Goal: Task Accomplishment & Management: Manage account settings

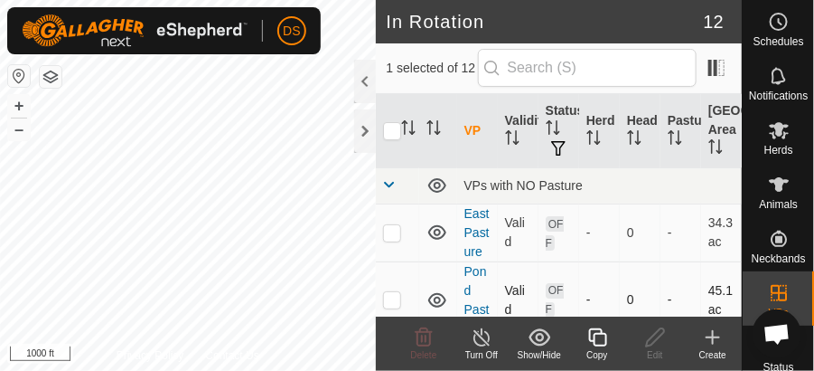
checkbox input "false"
checkbox input "true"
click at [485, 339] on icon at bounding box center [482, 337] width 23 height 22
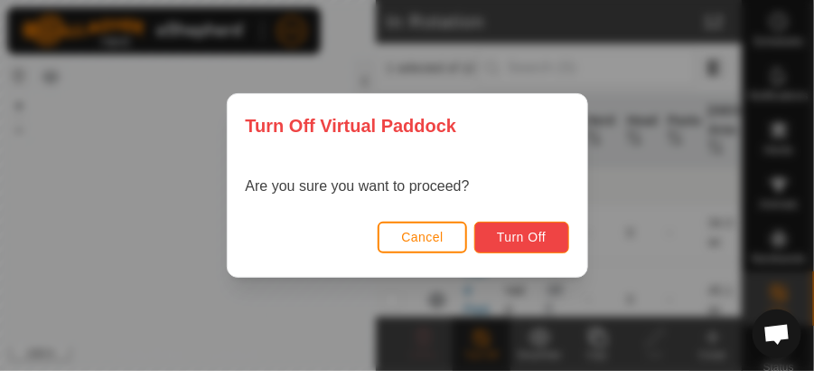
click at [511, 240] on span "Turn Off" at bounding box center [522, 237] width 50 height 14
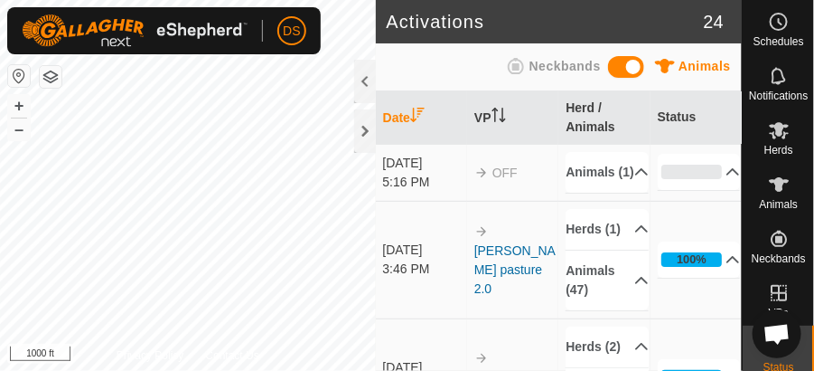
click at [674, 62] on icon at bounding box center [665, 66] width 20 height 14
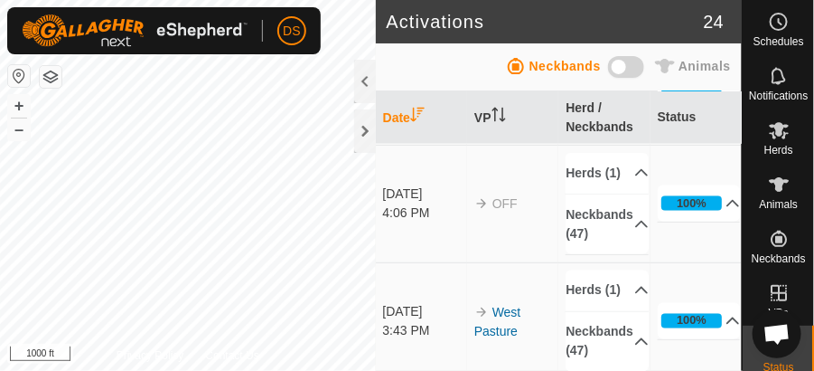
scroll to position [361, 0]
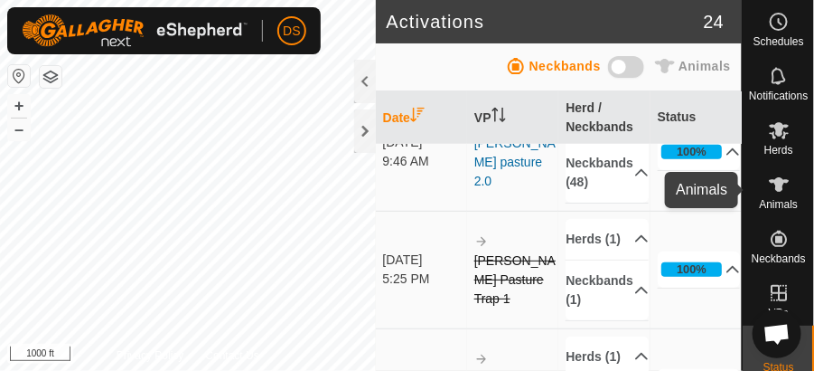
click at [779, 192] on icon at bounding box center [779, 185] width 22 height 22
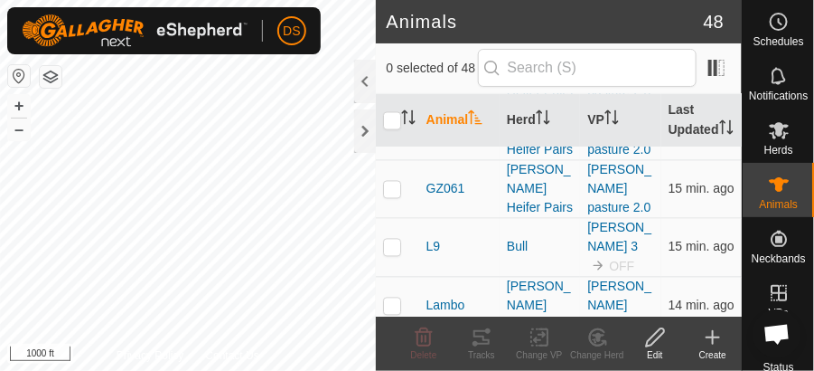
scroll to position [2623, 0]
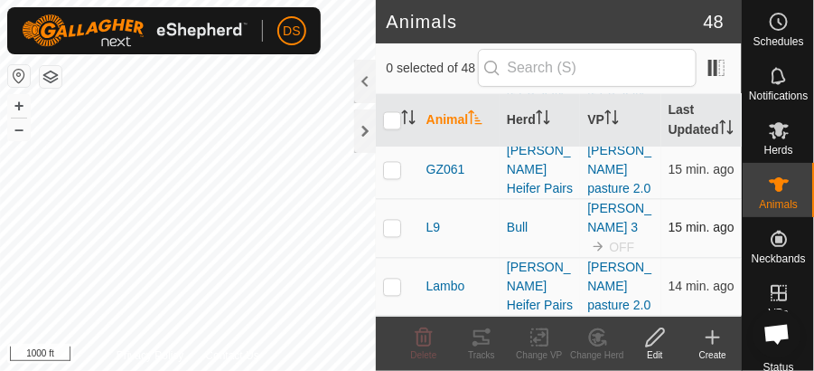
click at [395, 228] on p-checkbox at bounding box center [392, 227] width 18 height 14
checkbox input "true"
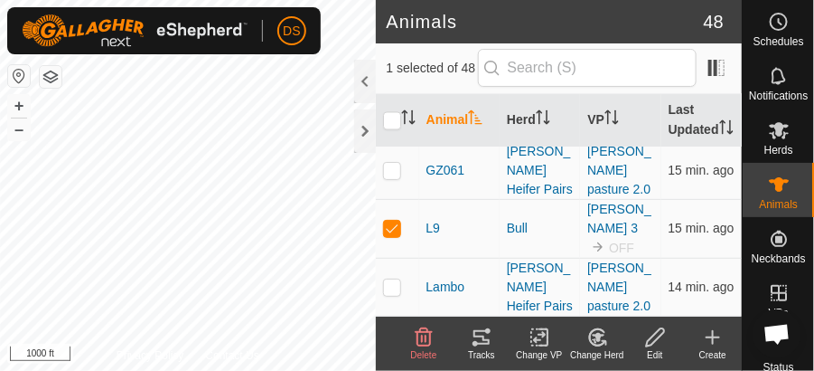
click at [540, 334] on icon at bounding box center [539, 337] width 13 height 12
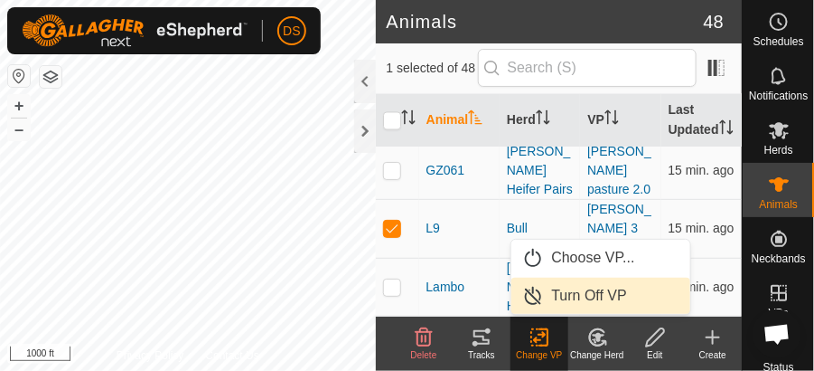
click at [563, 295] on link "Turn Off VP" at bounding box center [600, 295] width 179 height 36
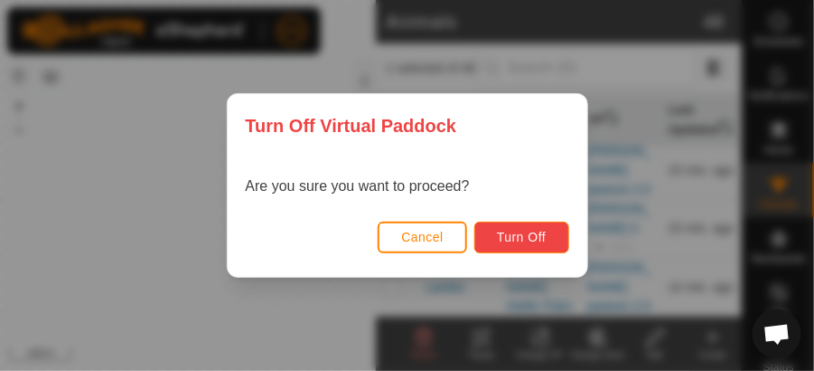
click at [523, 232] on span "Turn Off" at bounding box center [522, 237] width 50 height 14
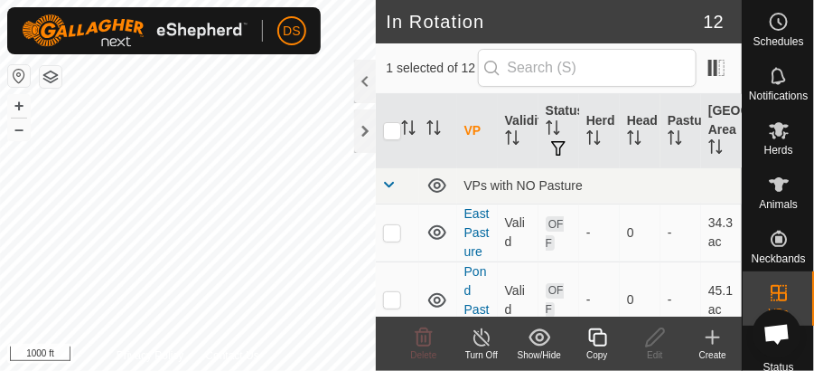
click at [480, 339] on icon at bounding box center [482, 337] width 23 height 22
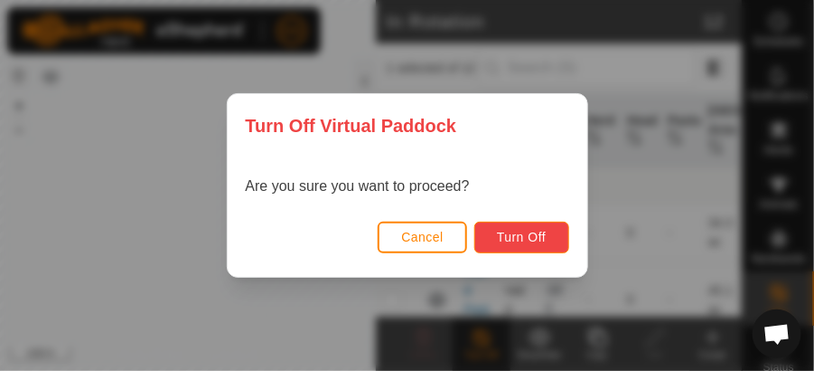
click at [514, 235] on span "Turn Off" at bounding box center [522, 237] width 50 height 14
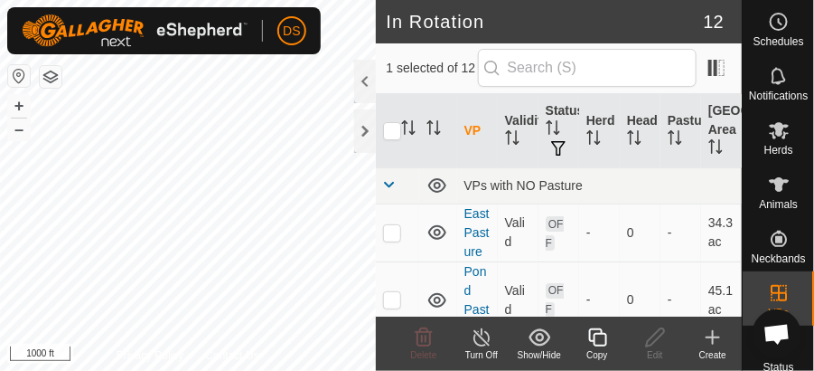
click at [596, 334] on icon at bounding box center [597, 337] width 23 height 22
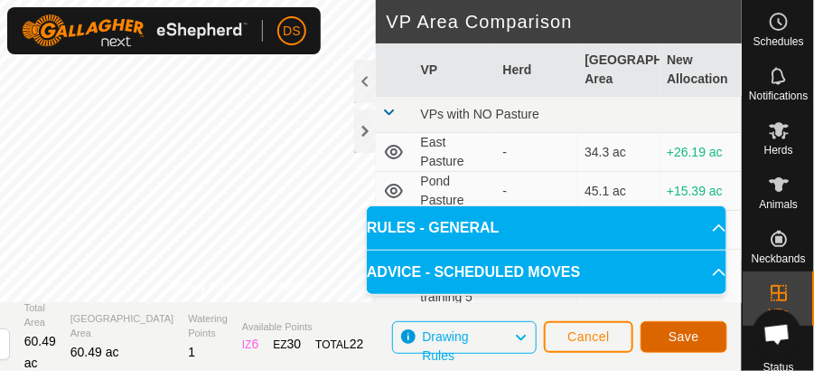
click at [693, 331] on span "Save" at bounding box center [684, 336] width 31 height 14
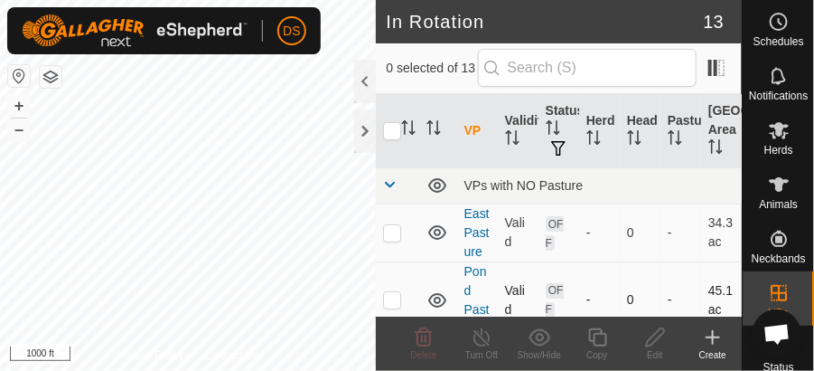
checkbox input "true"
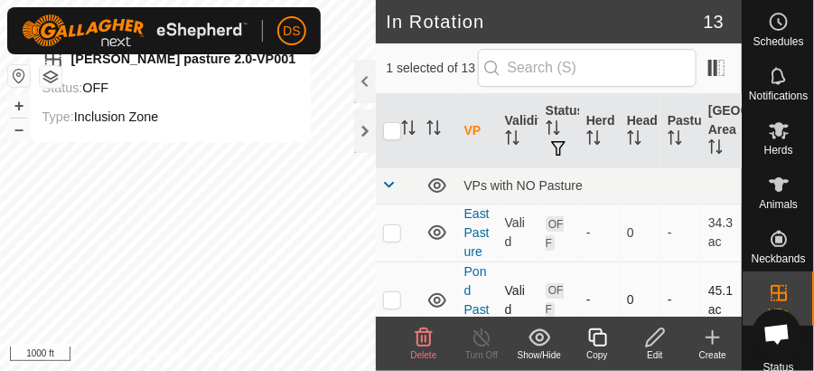
checkbox input "false"
checkbox input "true"
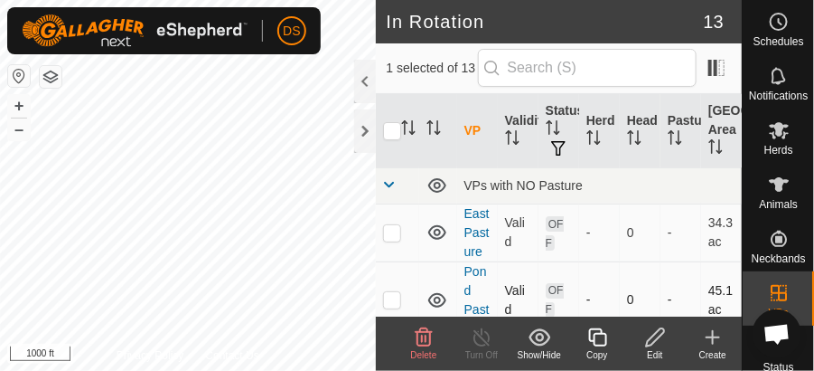
checkbox input "true"
checkbox input "false"
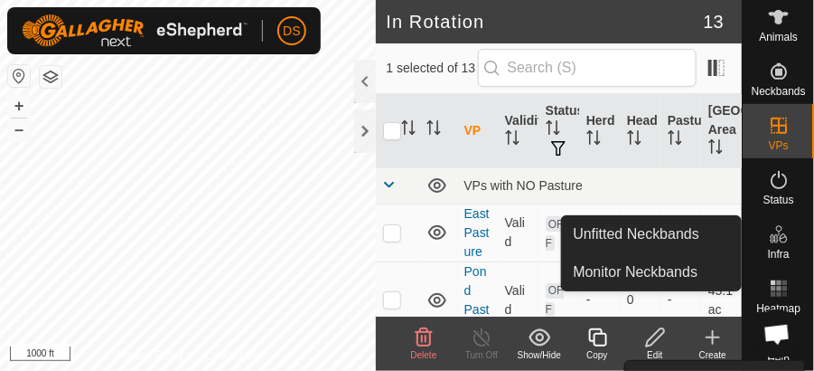
scroll to position [172, 0]
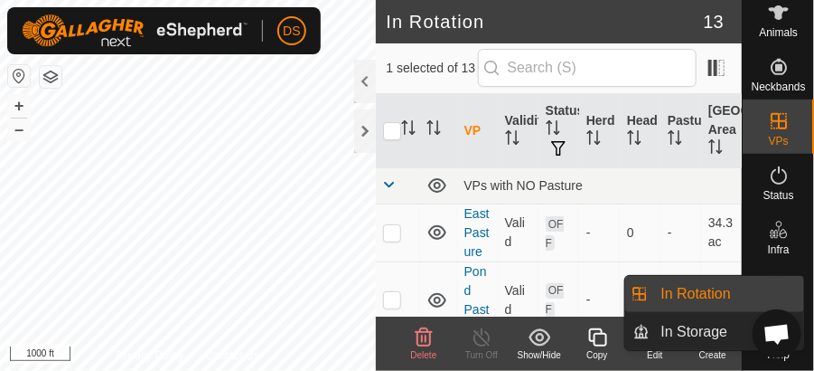
click at [778, 116] on icon at bounding box center [779, 121] width 22 height 22
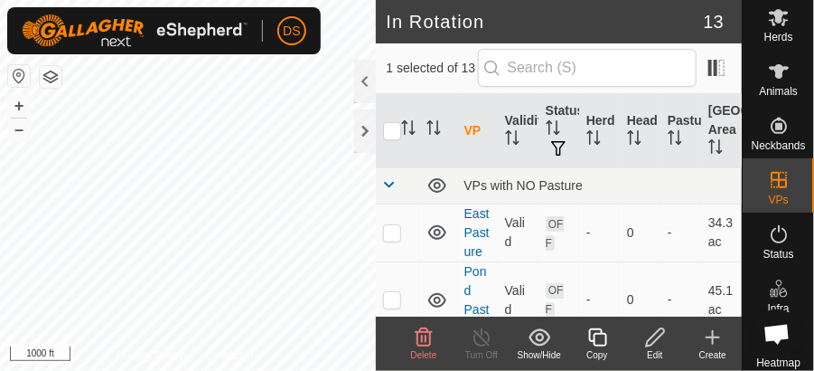
scroll to position [0, 0]
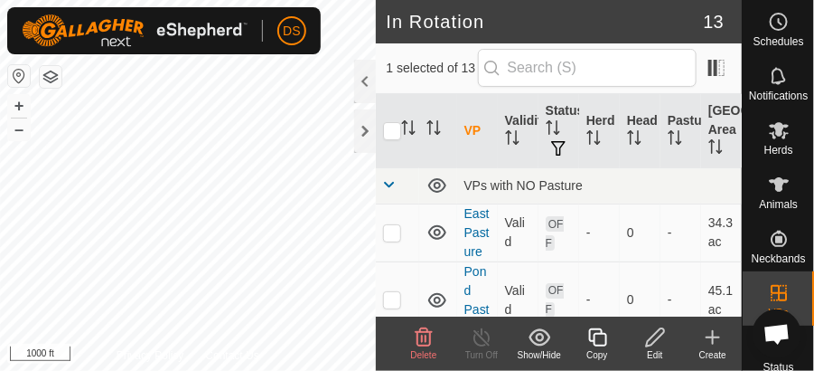
checkbox input "true"
checkbox input "false"
checkbox input "true"
click at [656, 336] on icon at bounding box center [655, 337] width 23 height 22
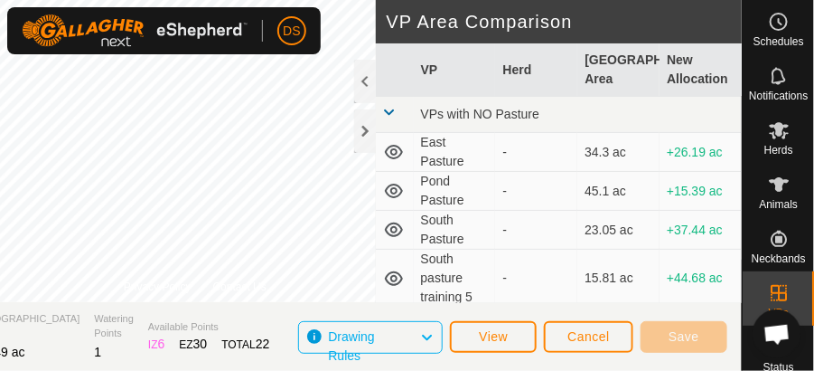
click at [375, 335] on span "Drawing Rules" at bounding box center [374, 336] width 92 height 23
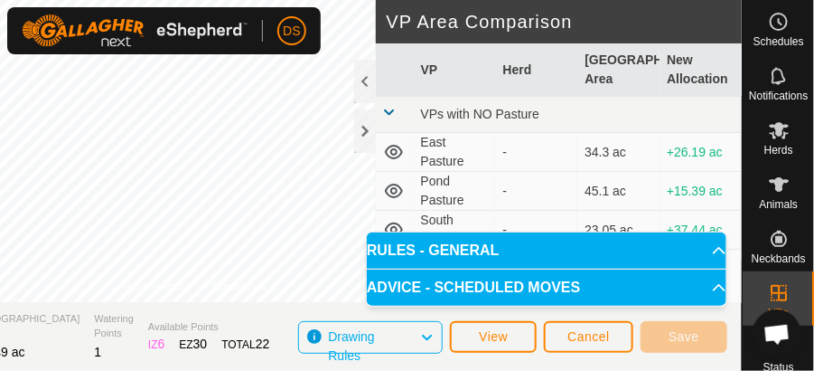
click at [433, 333] on icon at bounding box center [427, 336] width 14 height 23
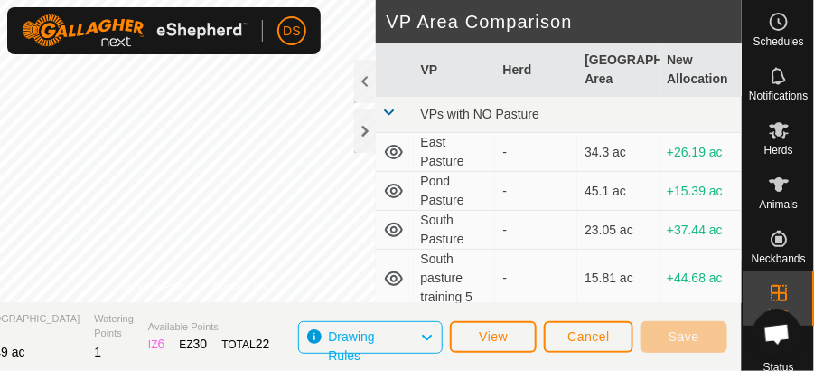
click at [430, 333] on icon at bounding box center [427, 336] width 14 height 23
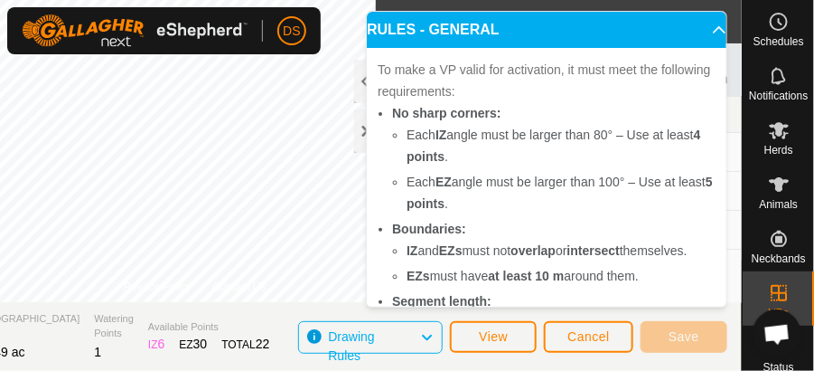
click at [430, 333] on icon at bounding box center [427, 336] width 14 height 23
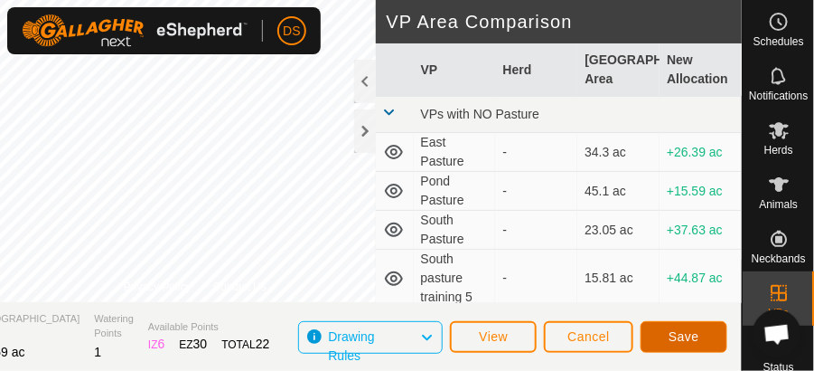
click at [693, 333] on span "Save" at bounding box center [684, 336] width 31 height 14
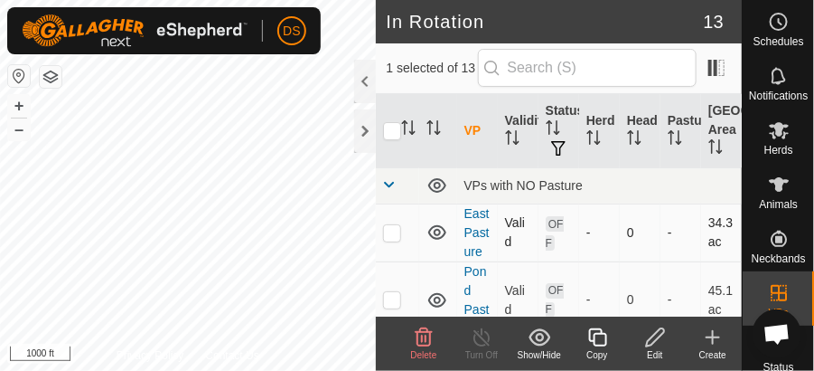
checkbox input "true"
checkbox input "false"
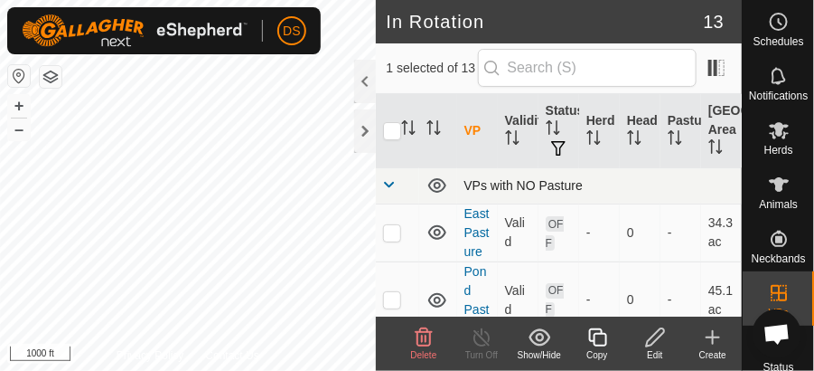
checkbox input "true"
checkbox input "false"
click at [426, 340] on icon at bounding box center [424, 336] width 17 height 18
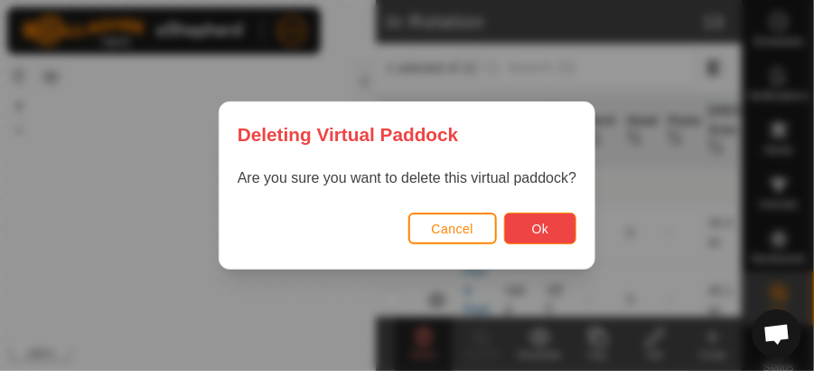
click at [540, 234] on span "Ok" at bounding box center [540, 228] width 17 height 14
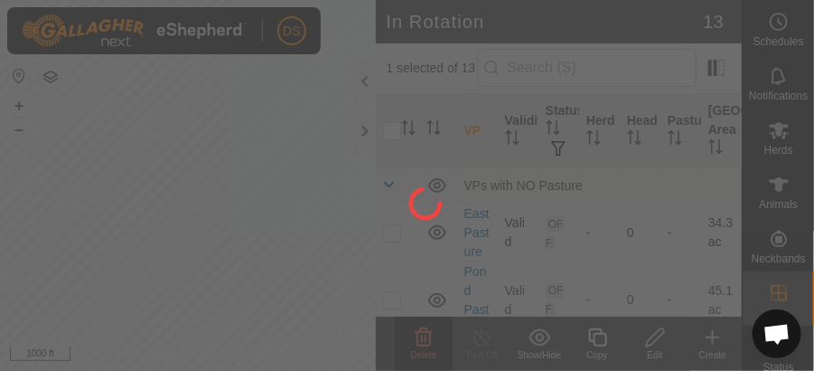
checkbox input "false"
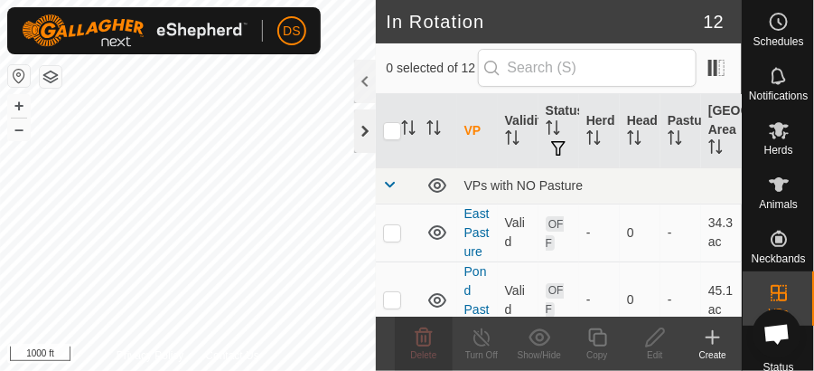
click at [367, 131] on div at bounding box center [365, 130] width 22 height 43
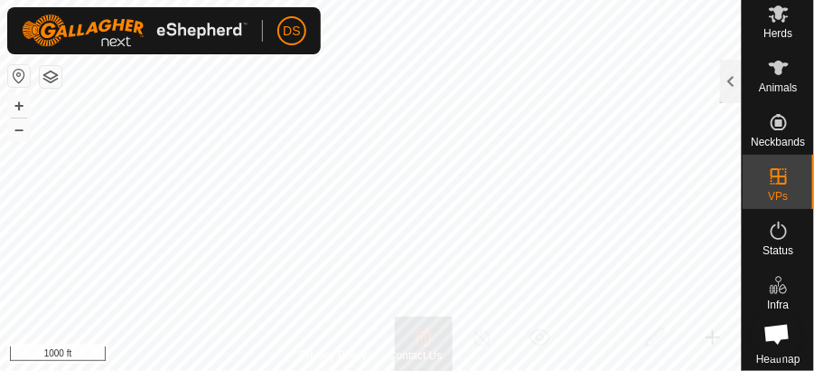
scroll to position [120, 0]
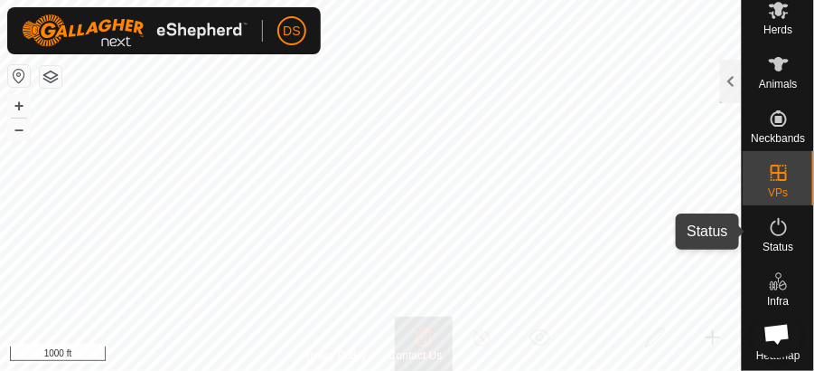
click at [780, 228] on icon at bounding box center [779, 227] width 22 height 22
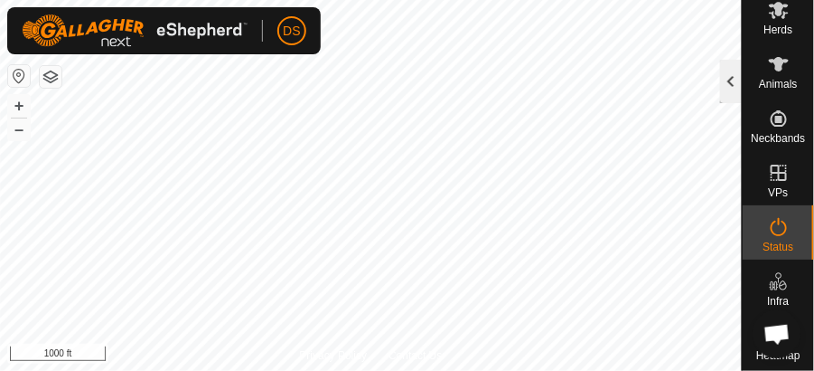
click at [725, 80] on div at bounding box center [731, 81] width 22 height 43
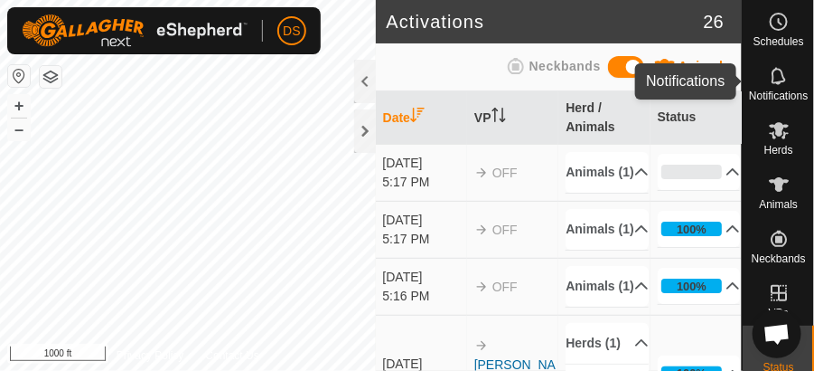
click at [771, 76] on icon at bounding box center [778, 75] width 14 height 17
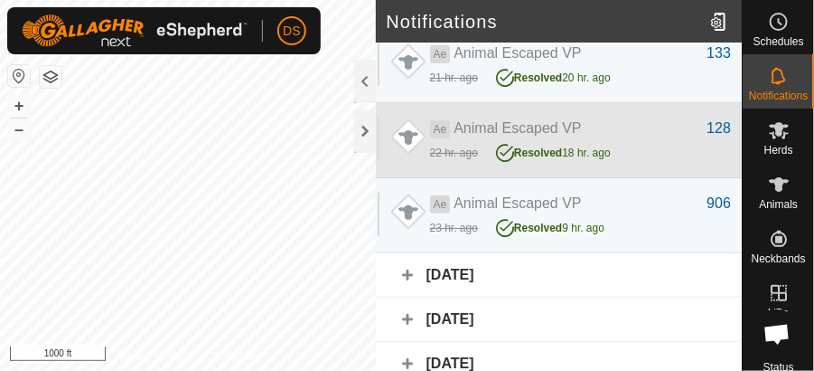
scroll to position [120, 0]
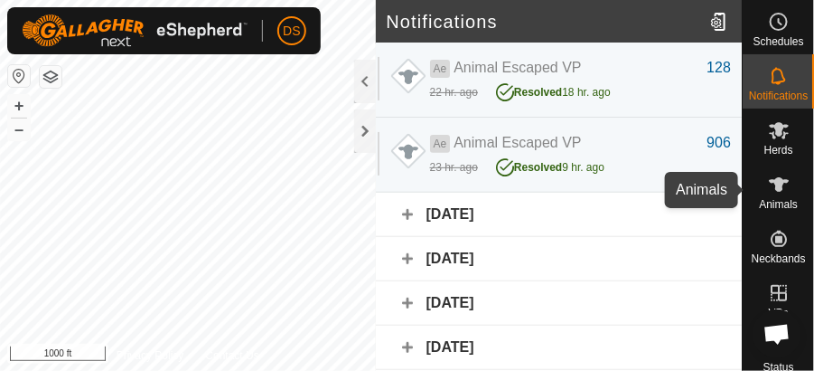
click at [775, 190] on icon at bounding box center [779, 184] width 20 height 14
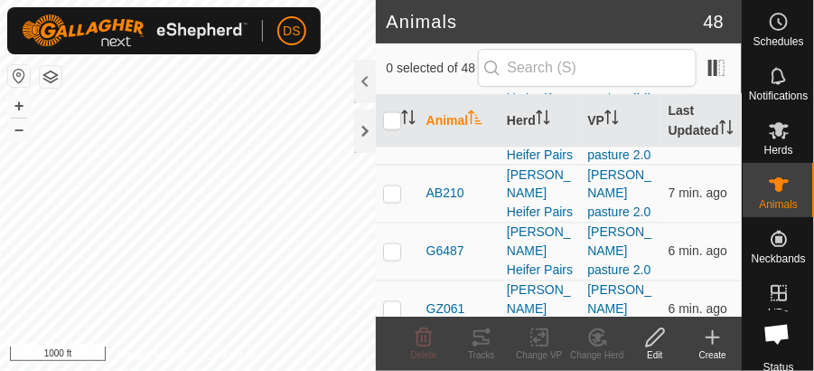
scroll to position [2623, 0]
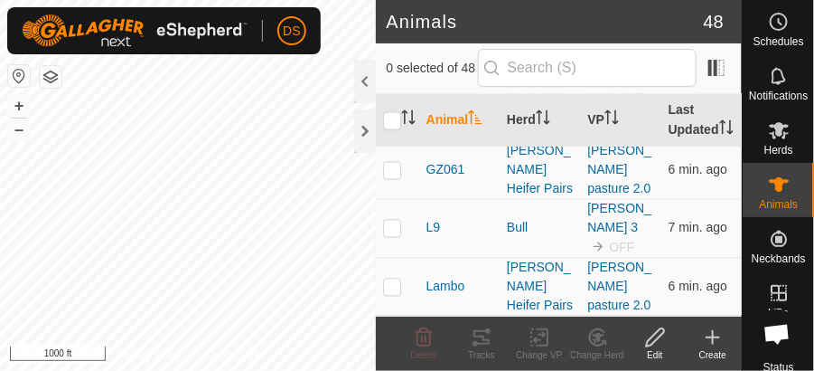
click at [714, 333] on icon at bounding box center [713, 337] width 22 height 22
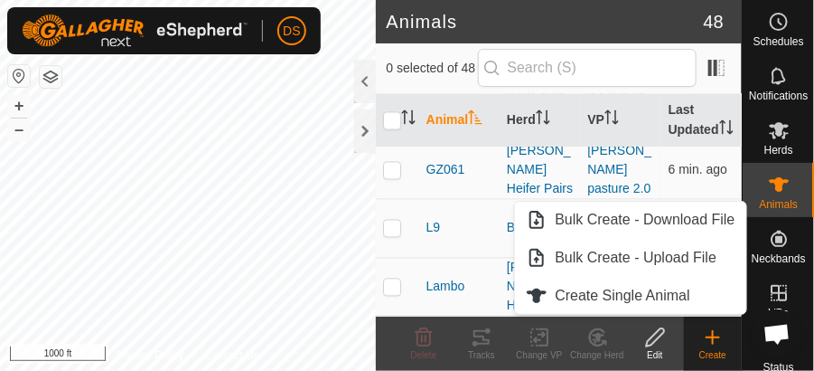
click at [490, 281] on td "Lambo" at bounding box center [459, 287] width 80 height 58
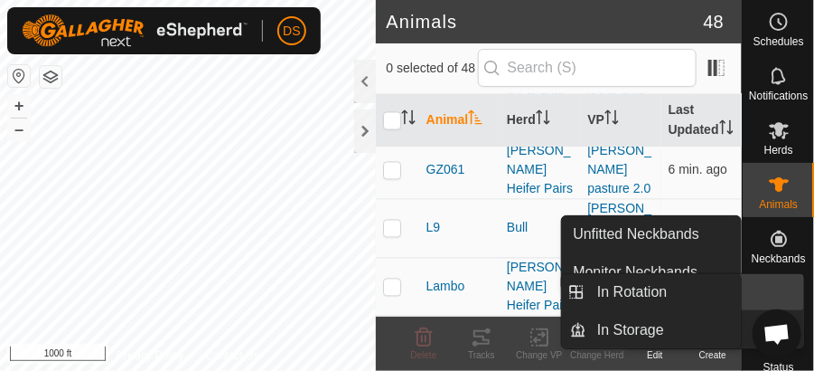
scroll to position [60, 0]
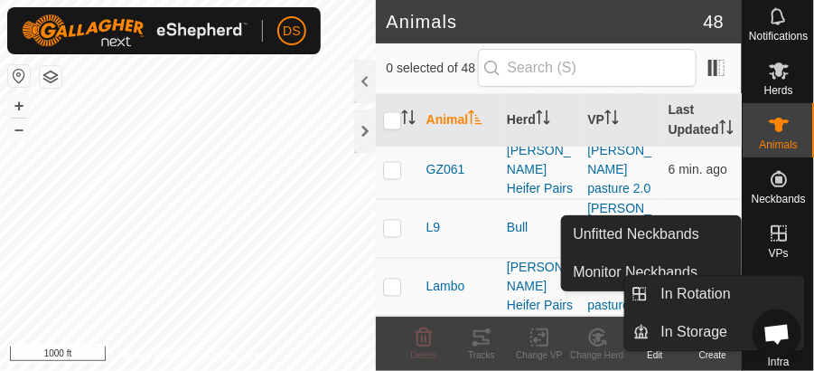
click at [774, 230] on icon at bounding box center [779, 233] width 16 height 16
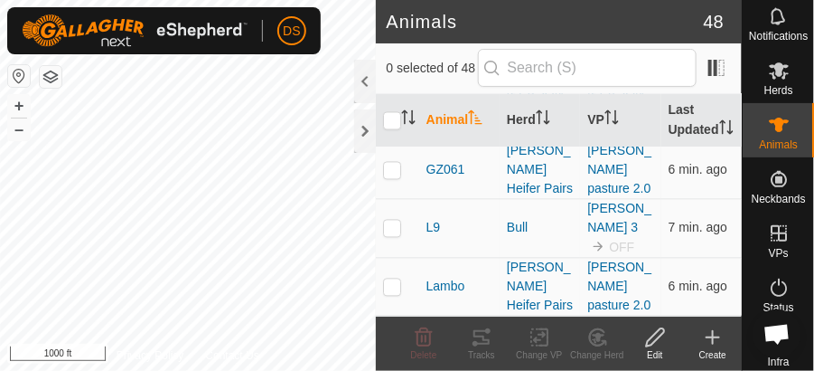
click at [714, 334] on icon at bounding box center [713, 337] width 22 height 22
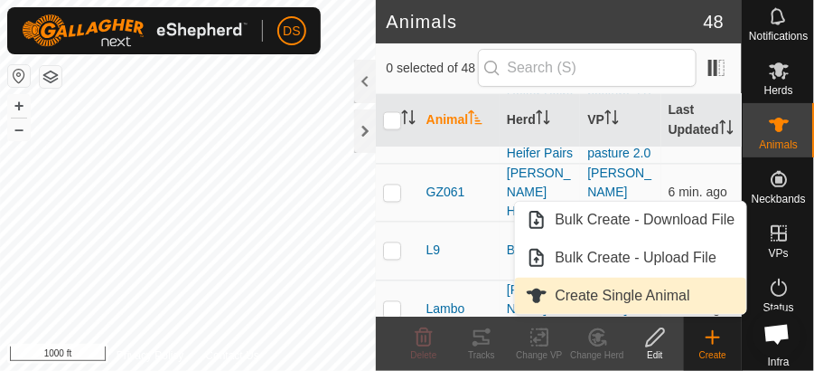
scroll to position [2623, 0]
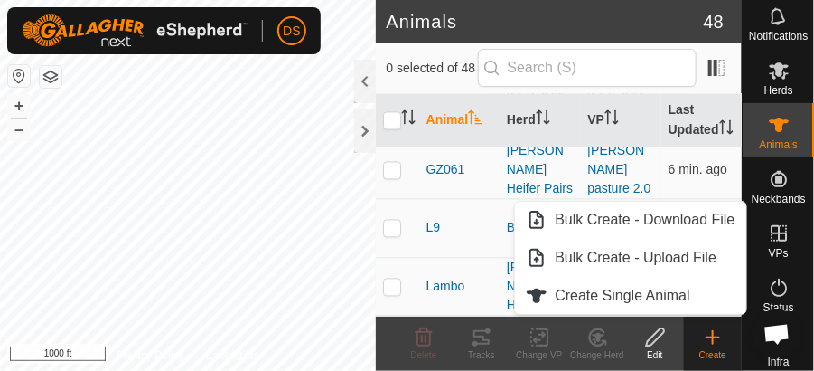
click at [453, 262] on td "Lambo" at bounding box center [459, 287] width 80 height 58
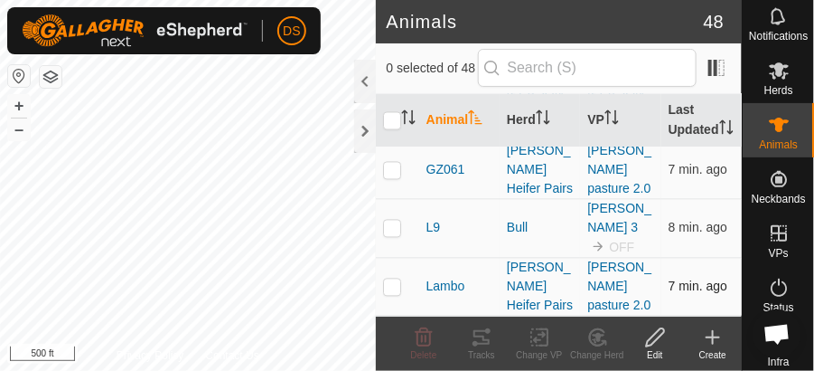
click at [388, 277] on td at bounding box center [397, 287] width 43 height 58
checkbox input "true"
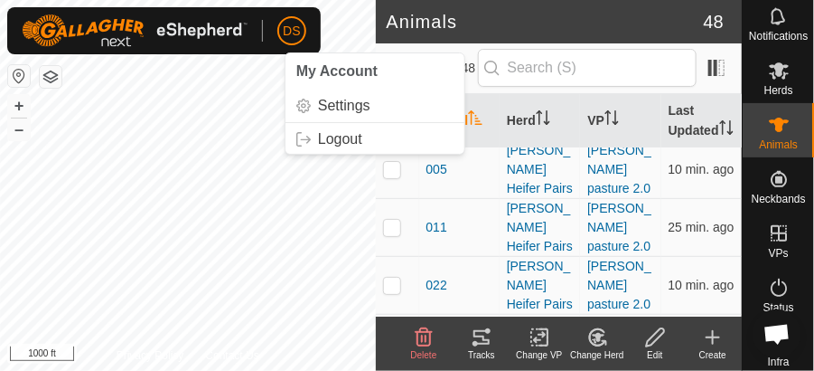
scroll to position [0, 0]
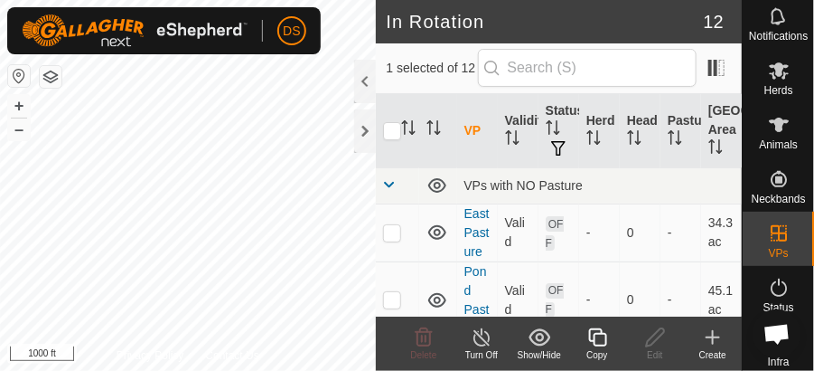
checkbox input "true"
checkbox input "false"
checkbox input "true"
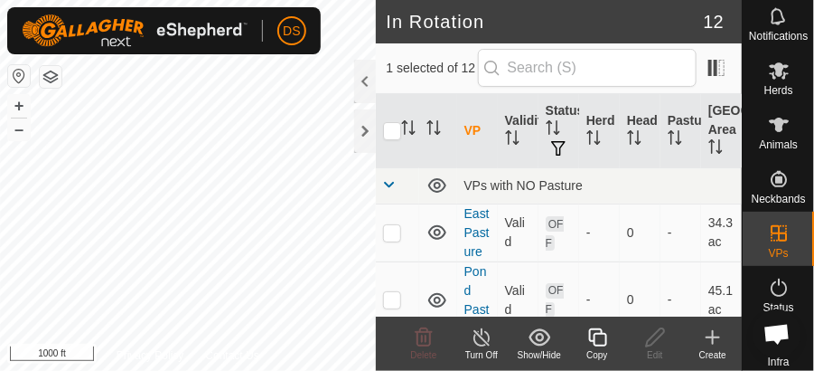
checkbox input "false"
